Goal: Information Seeking & Learning: Understand process/instructions

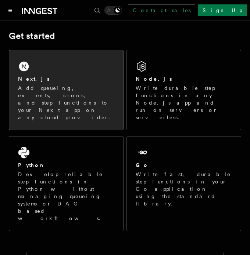
click at [41, 86] on p "Add queueing, events, crons, and step functions to your Next app on any cloud p…" at bounding box center [66, 102] width 96 height 37
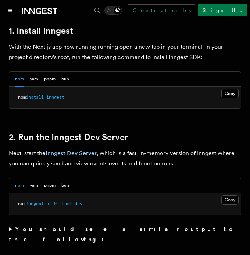
scroll to position [404, 0]
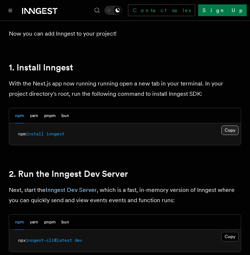
click at [235, 126] on button "Copy Copied" at bounding box center [229, 131] width 17 height 10
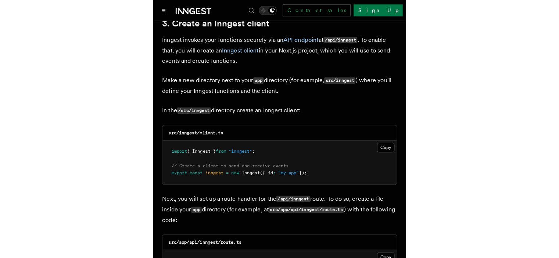
scroll to position [881, 0]
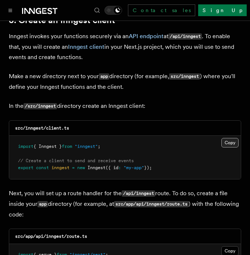
click at [225, 138] on button "Copy Copied" at bounding box center [229, 143] width 17 height 10
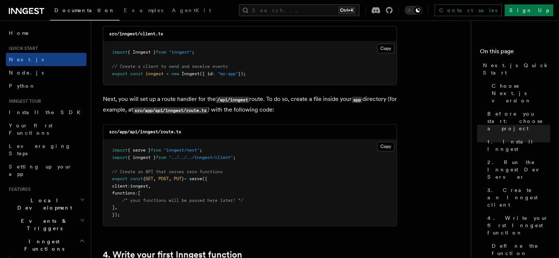
scroll to position [992, 0]
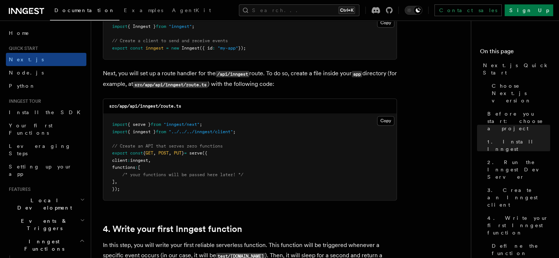
click at [249, 105] on div "src/app/api/inngest/route.ts" at bounding box center [249, 106] width 293 height 15
click at [249, 120] on button "Copy Copied" at bounding box center [385, 121] width 17 height 10
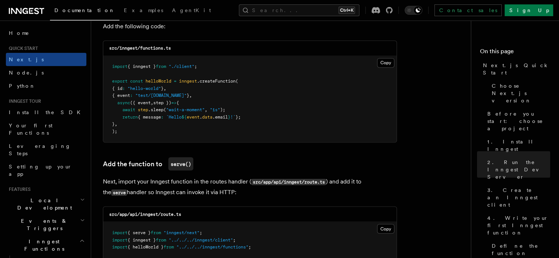
scroll to position [1285, 0]
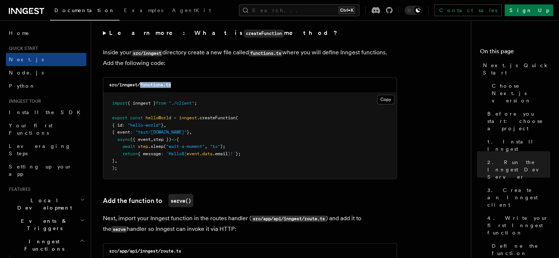
drag, startPoint x: 140, startPoint y: 87, endPoint x: 189, endPoint y: 83, distance: 50.1
click at [189, 83] on div "src/inngest/functions.ts" at bounding box center [249, 84] width 293 height 15
copy code "functions.ts"
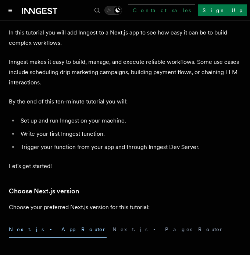
scroll to position [0, 0]
